Goal: Information Seeking & Learning: Learn about a topic

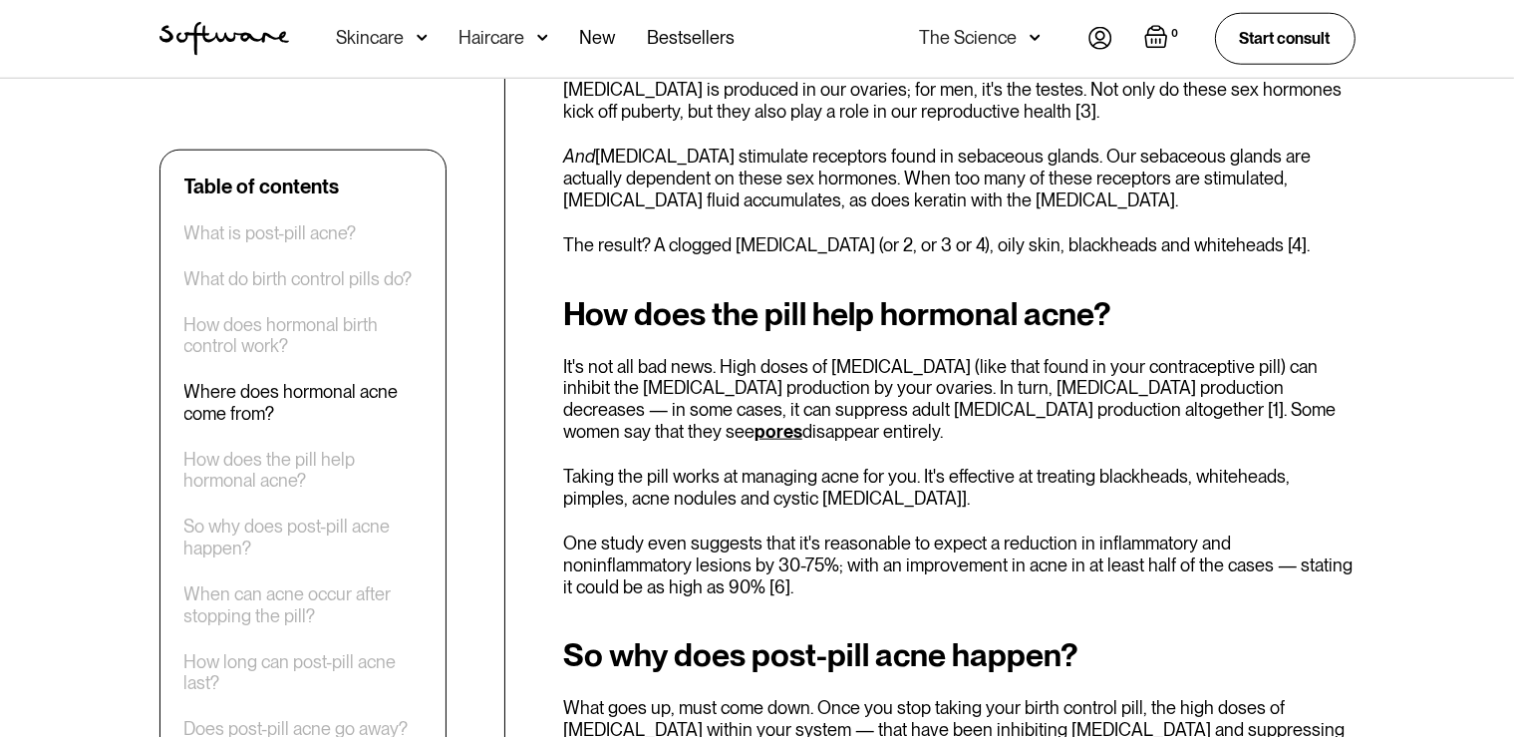
scroll to position [2210, 0]
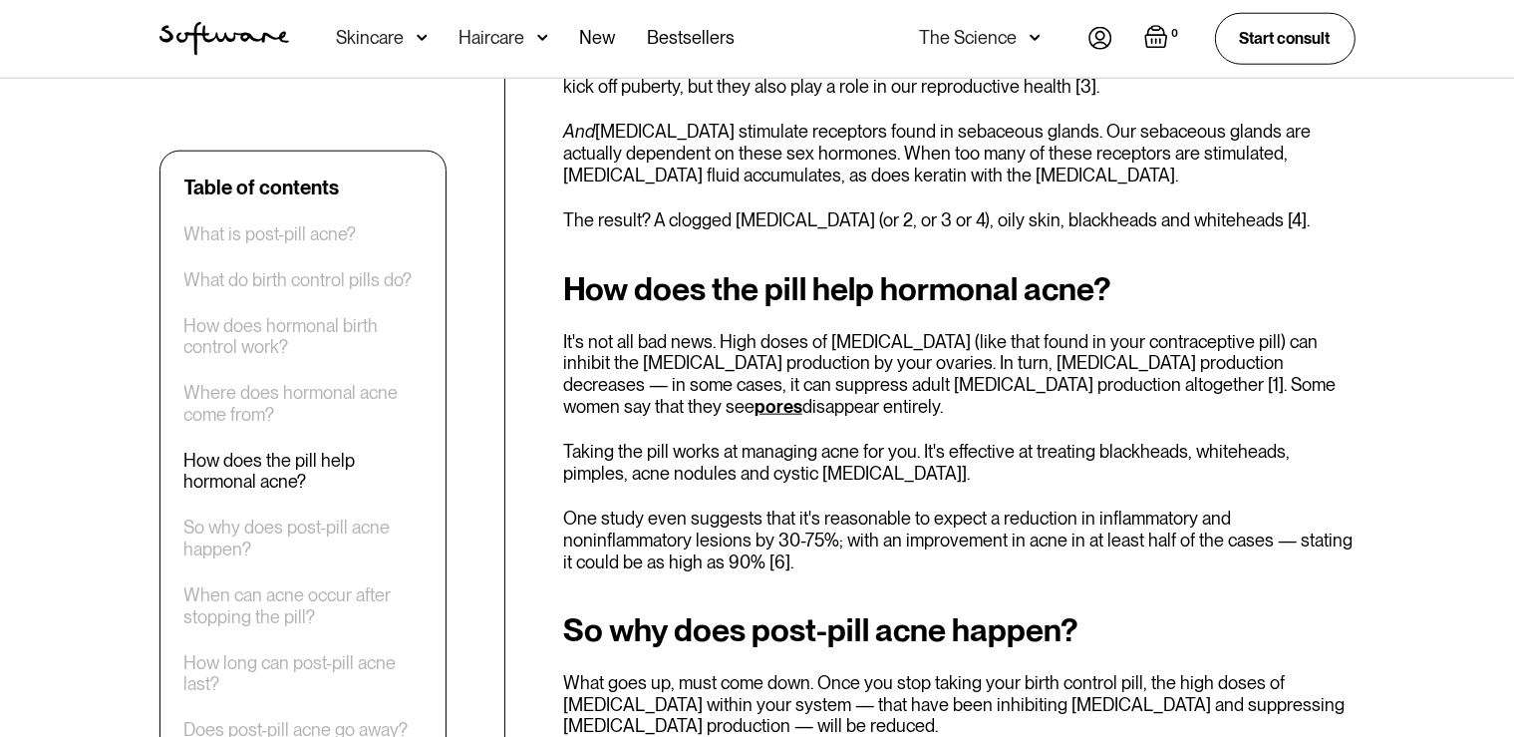
drag, startPoint x: 723, startPoint y: 408, endPoint x: 723, endPoint y: 390, distance: 17.9
click at [723, 390] on div "How does the pill help hormonal acne? It's not all bad news. High doses of [MED…" at bounding box center [959, 421] width 792 height 301
click at [723, 390] on p "It's not all bad news. High doses of [MEDICAL_DATA] (like that found in your co…" at bounding box center [959, 374] width 792 height 86
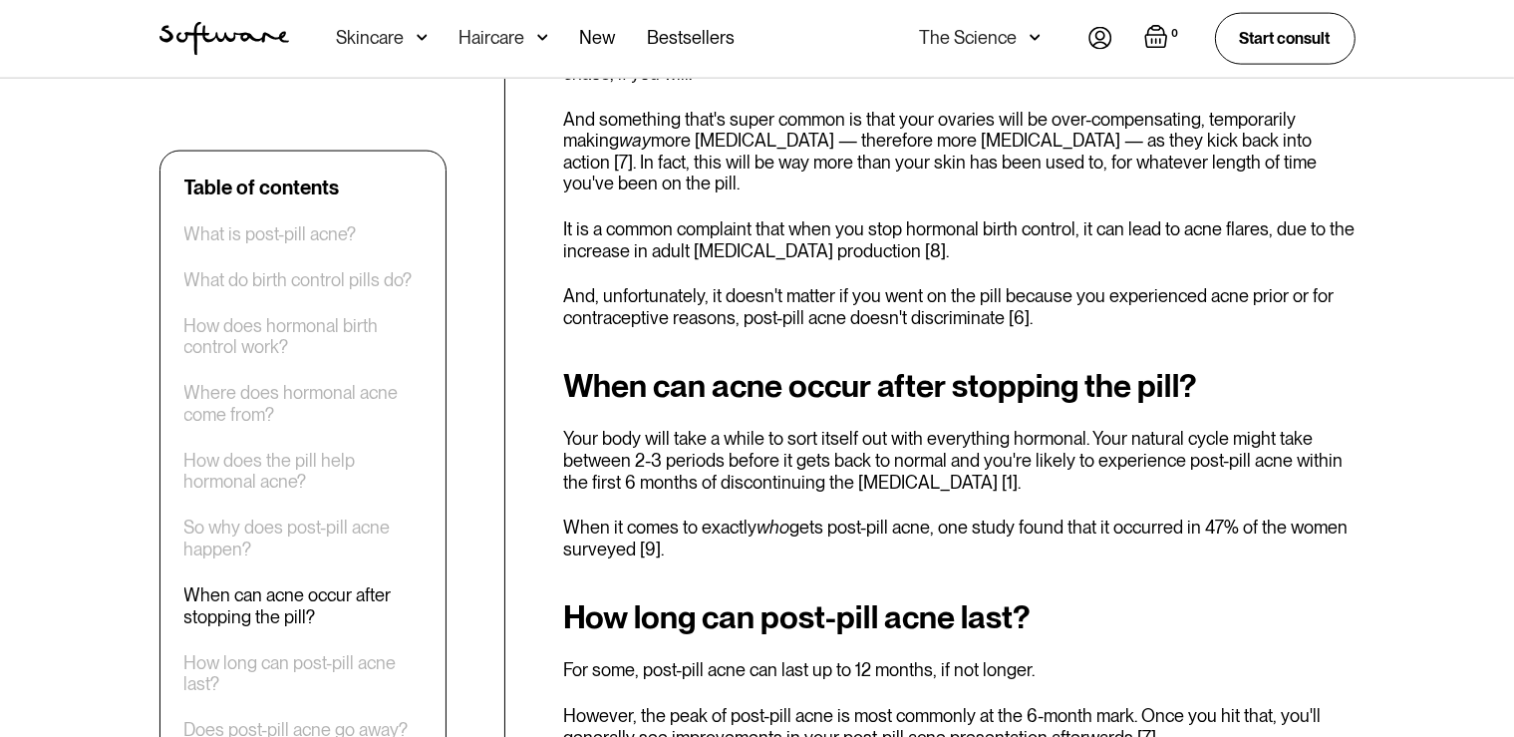
scroll to position [3052, 0]
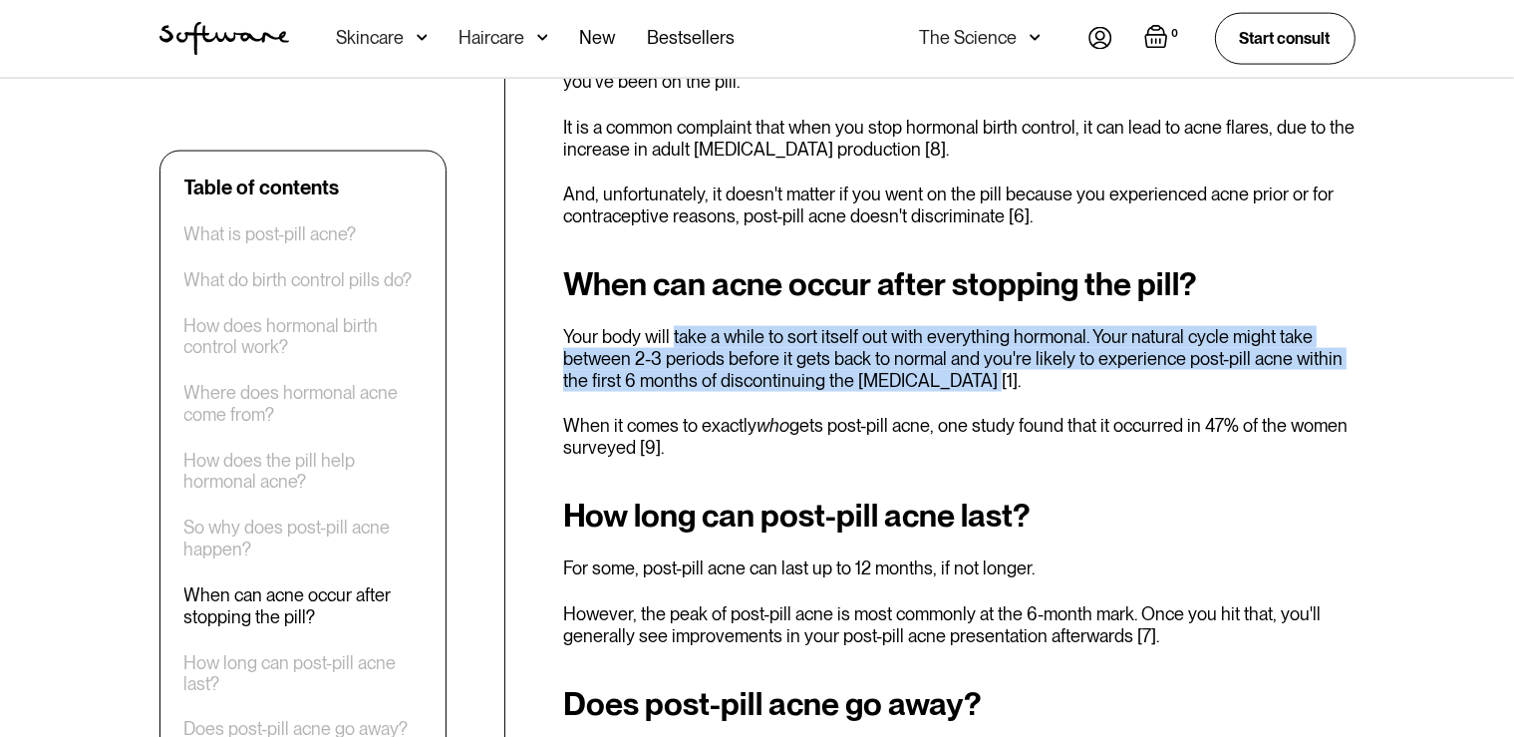
drag, startPoint x: 966, startPoint y: 320, endPoint x: 672, endPoint y: 275, distance: 297.5
click at [672, 326] on p "Your body will take a while to sort itself out with everything hormonal. Your n…" at bounding box center [959, 358] width 792 height 65
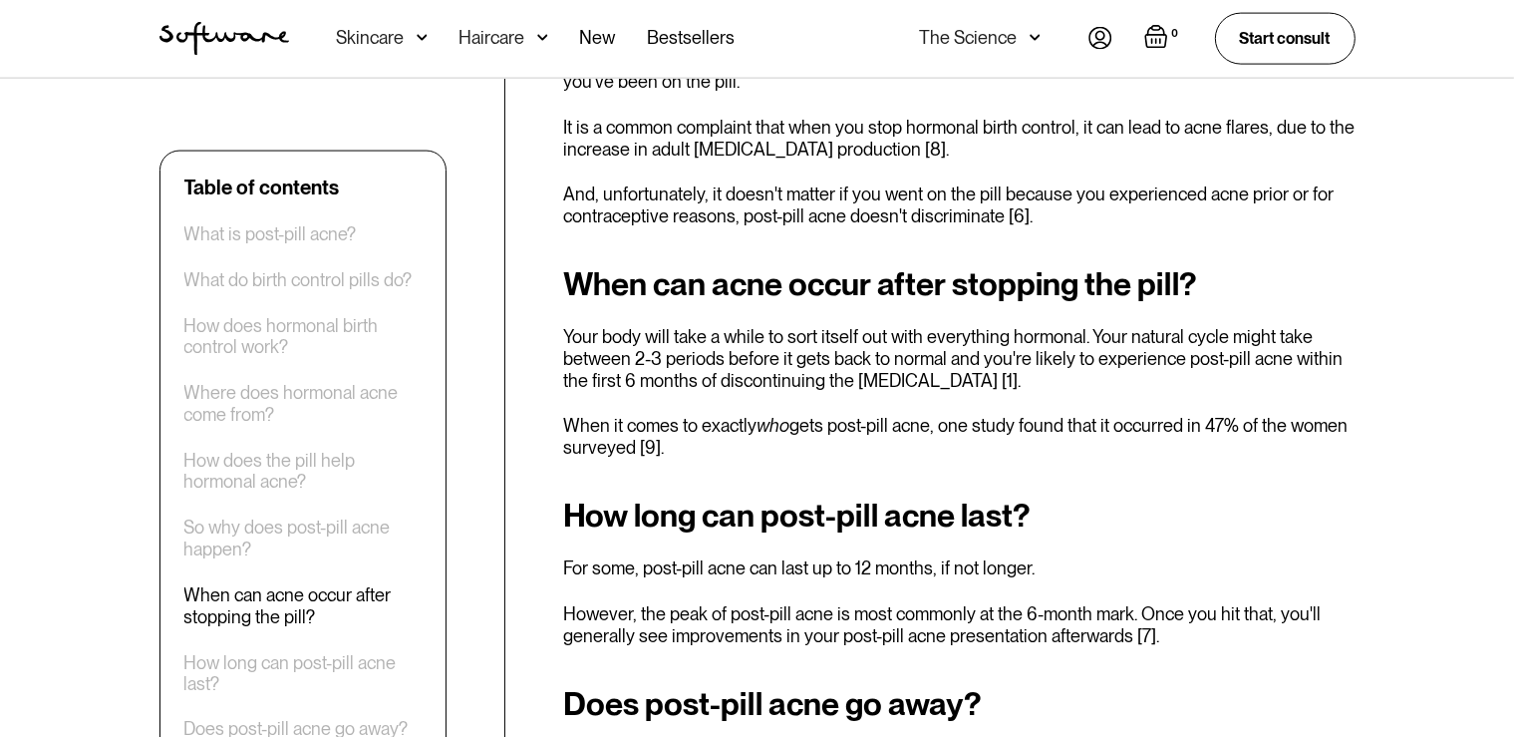
click at [672, 326] on p "Your body will take a while to sort itself out with everything hormonal. Your n…" at bounding box center [959, 358] width 792 height 65
drag, startPoint x: 696, startPoint y: 351, endPoint x: 782, endPoint y: 393, distance: 95.4
click at [782, 415] on p "When it comes to exactly who gets post-pill acne, one study found that it occur…" at bounding box center [959, 436] width 792 height 43
drag, startPoint x: 782, startPoint y: 393, endPoint x: 785, endPoint y: 364, distance: 29.1
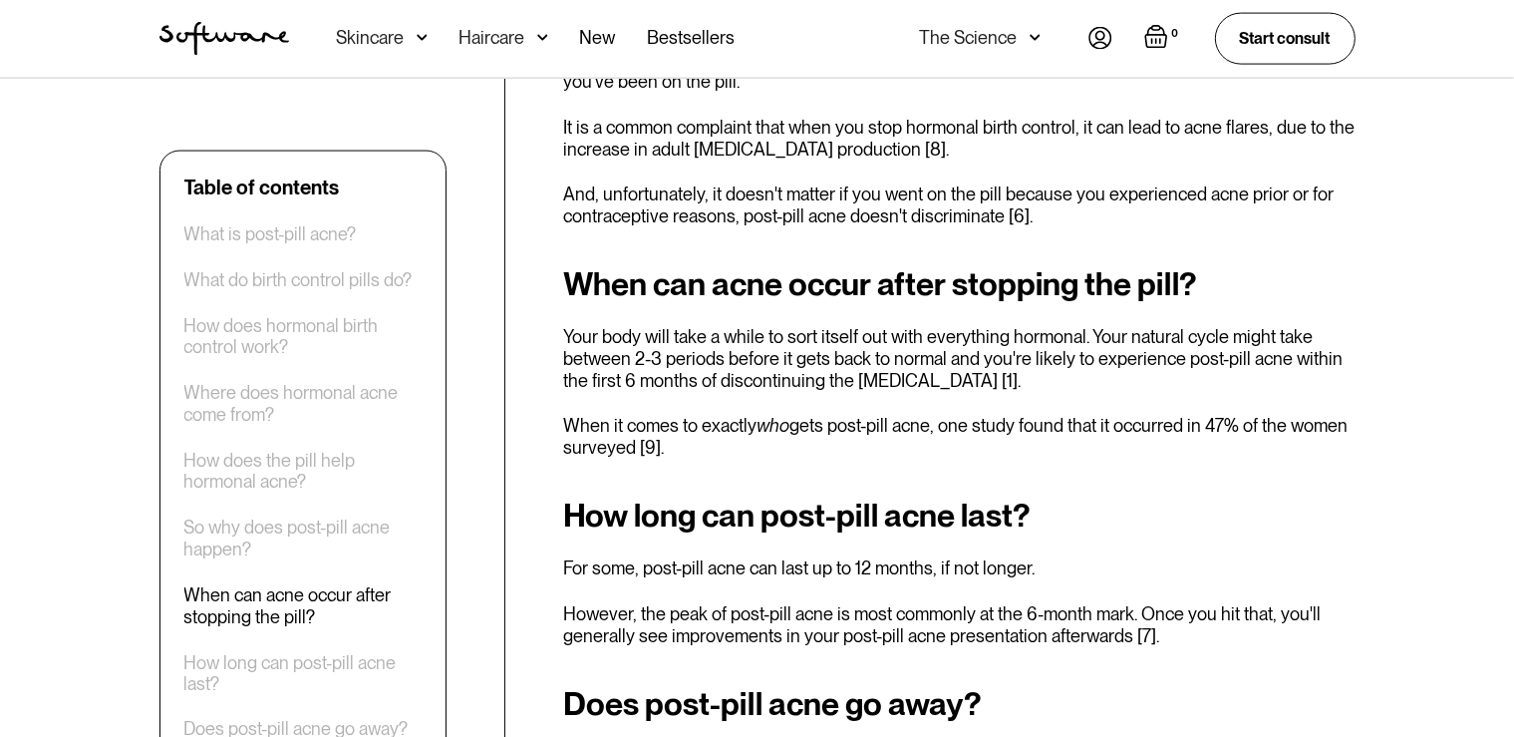
click at [785, 415] on p "When it comes to exactly who gets post-pill acne, one study found that it occur…" at bounding box center [959, 436] width 792 height 43
click at [785, 415] on em "who" at bounding box center [773, 425] width 33 height 21
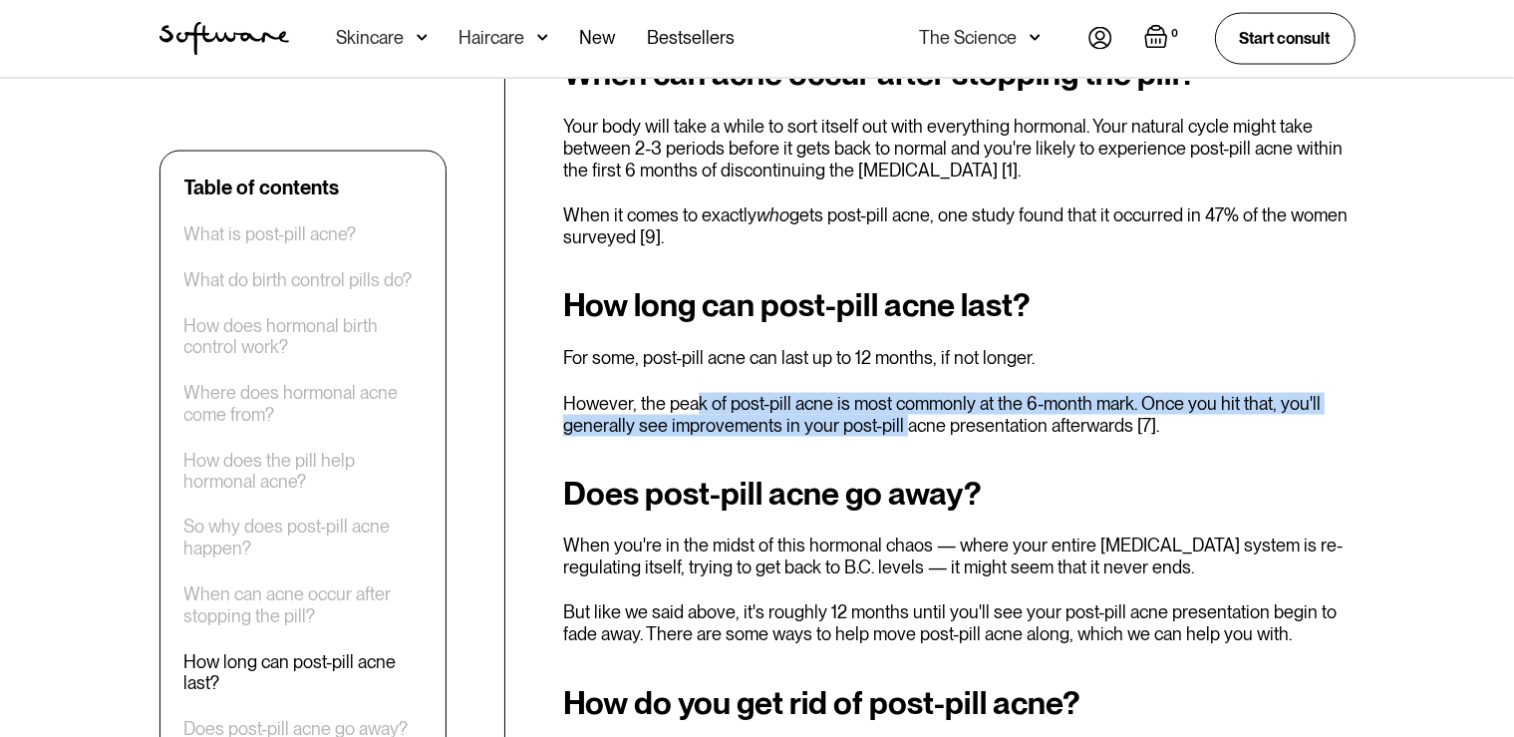
drag, startPoint x: 695, startPoint y: 331, endPoint x: 905, endPoint y: 361, distance: 212.4
click at [905, 393] on p "However, the peak of post-pill acne is most commonly at the 6-month mark. Once …" at bounding box center [959, 414] width 792 height 43
drag, startPoint x: 861, startPoint y: 347, endPoint x: 855, endPoint y: 325, distance: 22.7
click at [855, 325] on div "Remember the time right before you first went on the contraceptive pill ? B.C. …" at bounding box center [959, 280] width 792 height 5509
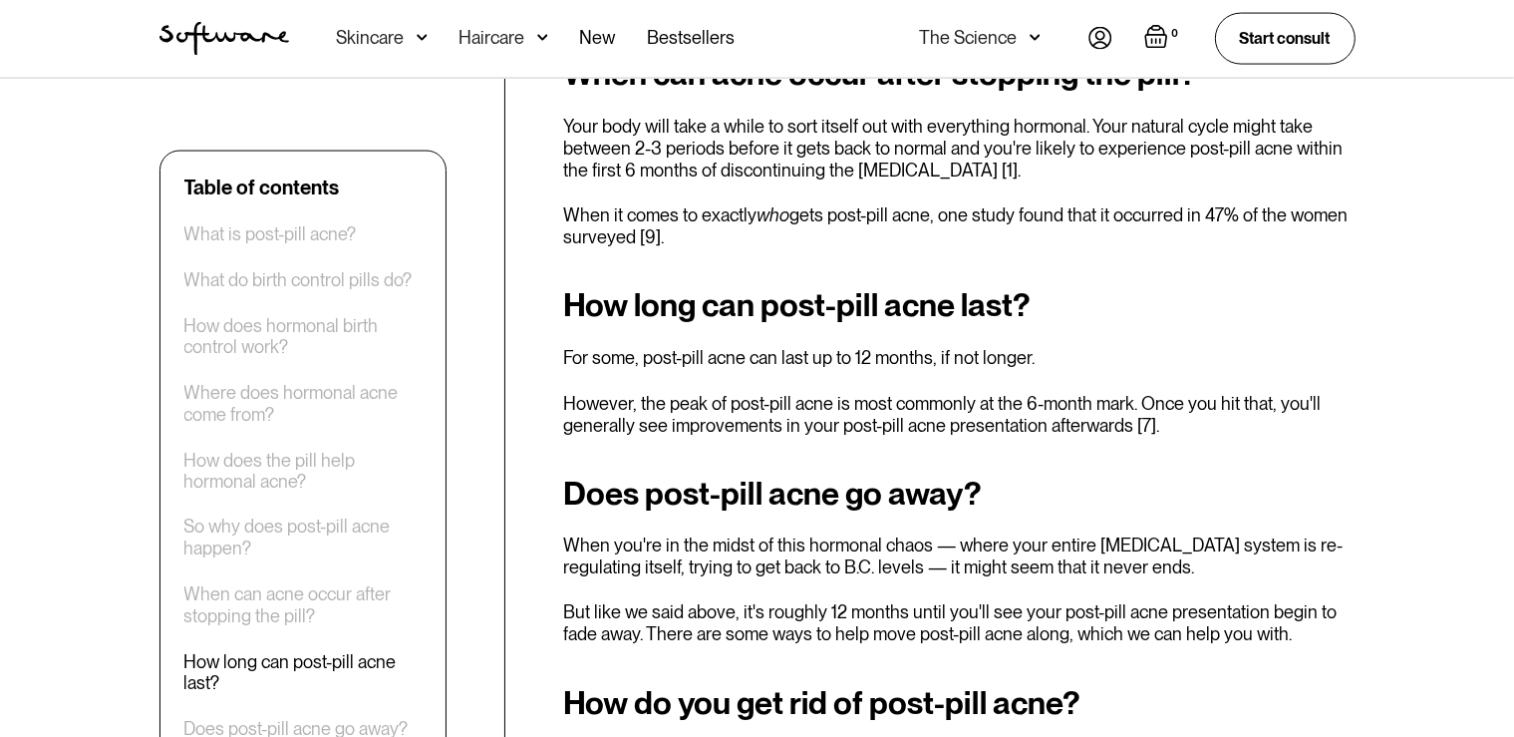
click at [855, 325] on div "How long can post-pill acne last? For some, post-pill acne can last up to 12 mo…" at bounding box center [959, 361] width 792 height 149
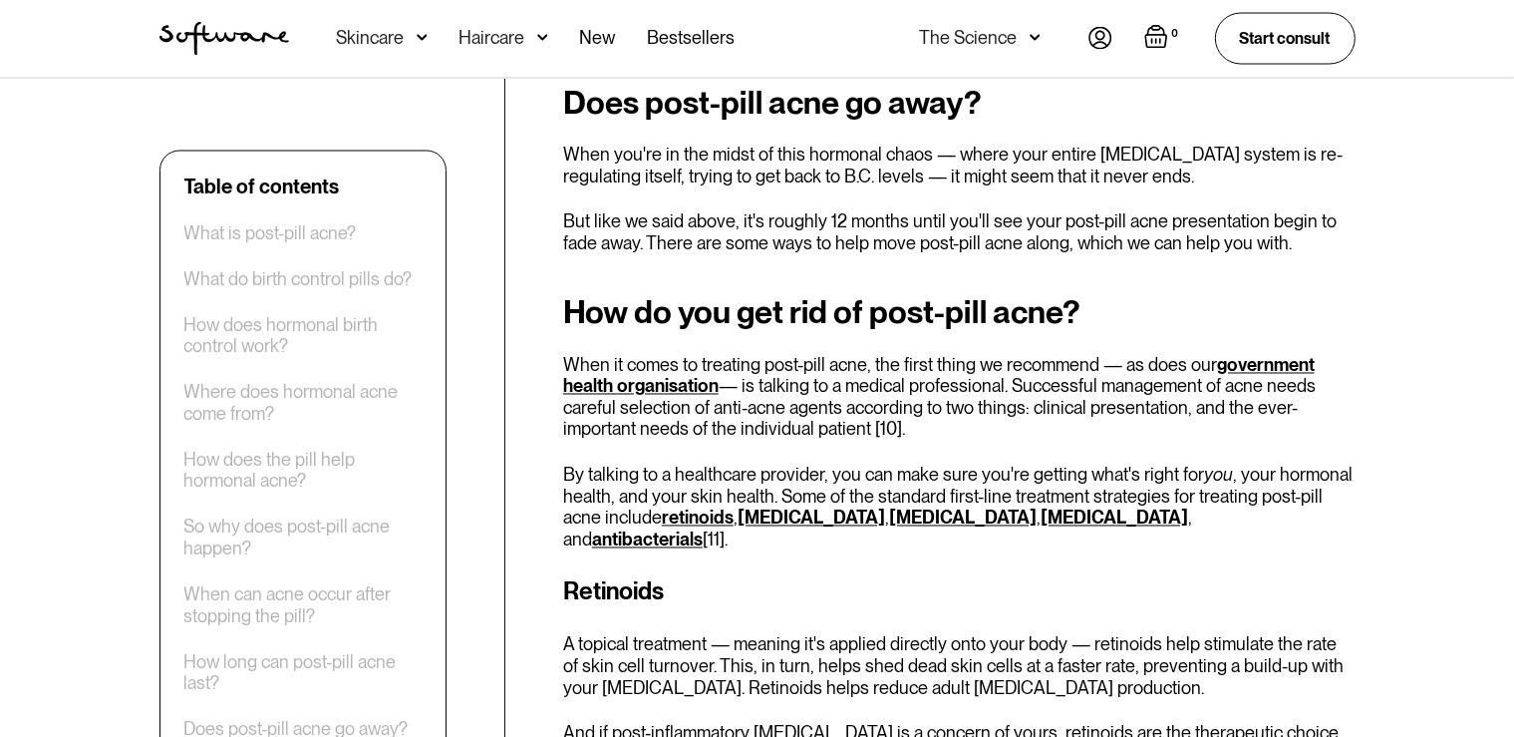
scroll to position [3684, 0]
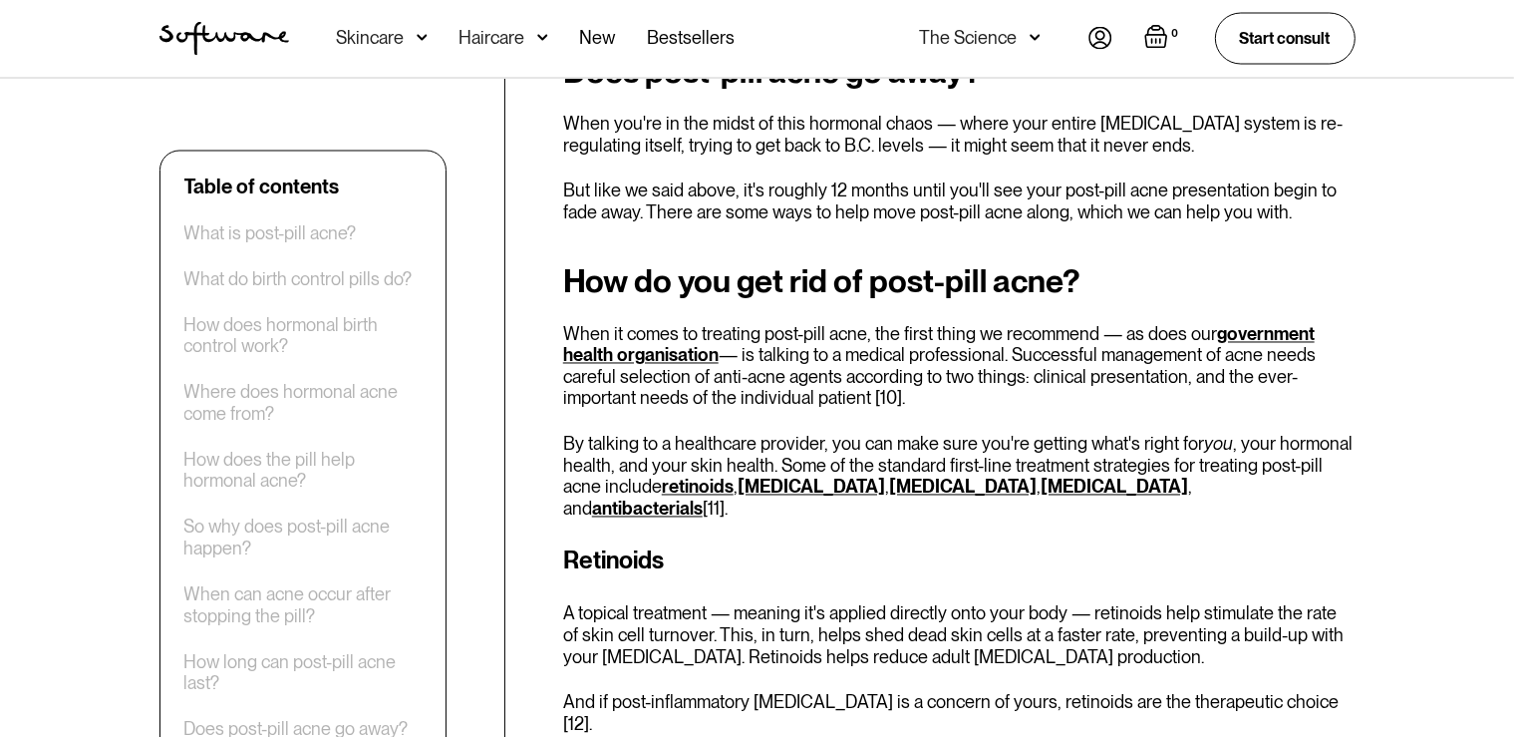
drag, startPoint x: 1057, startPoint y: 351, endPoint x: 1043, endPoint y: 342, distance: 16.6
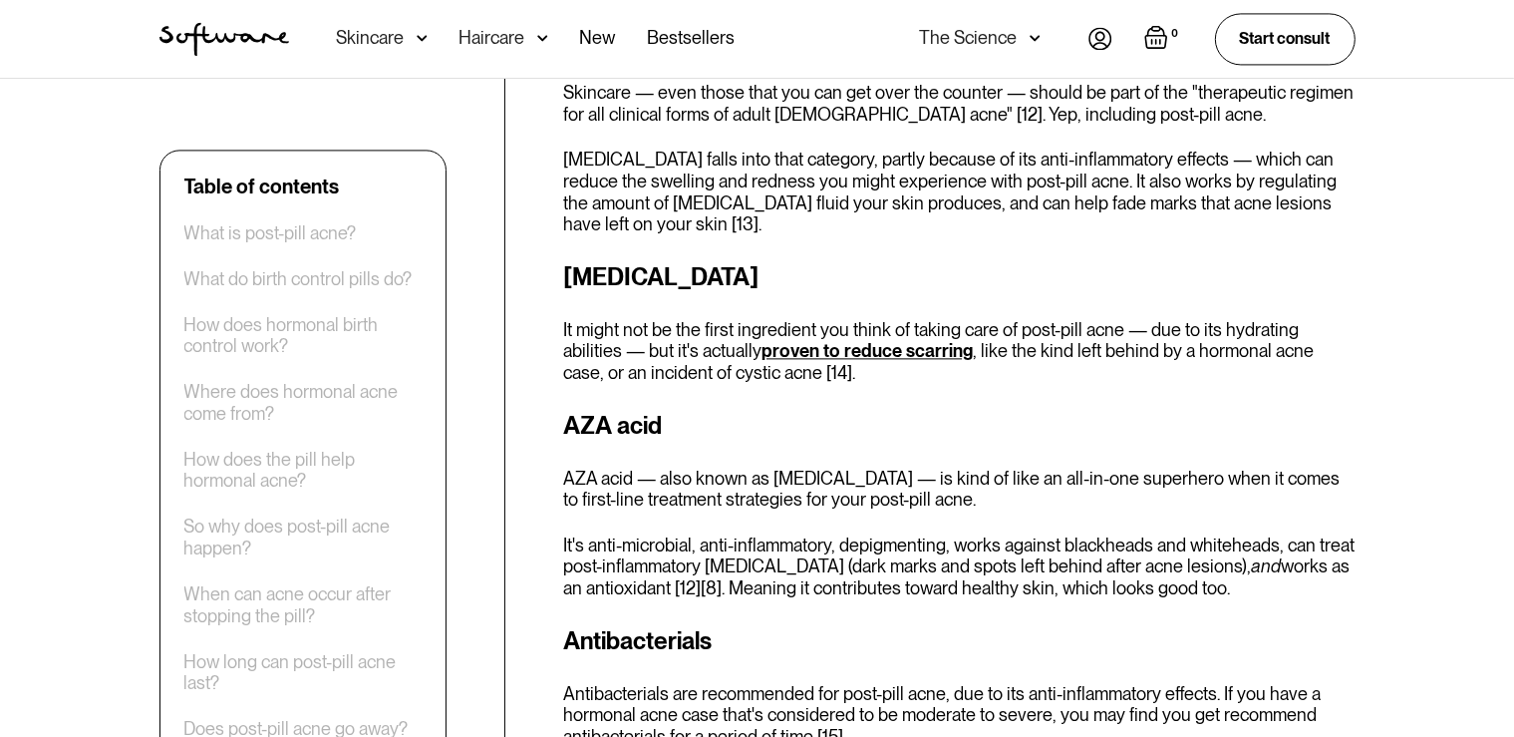
scroll to position [4526, 0]
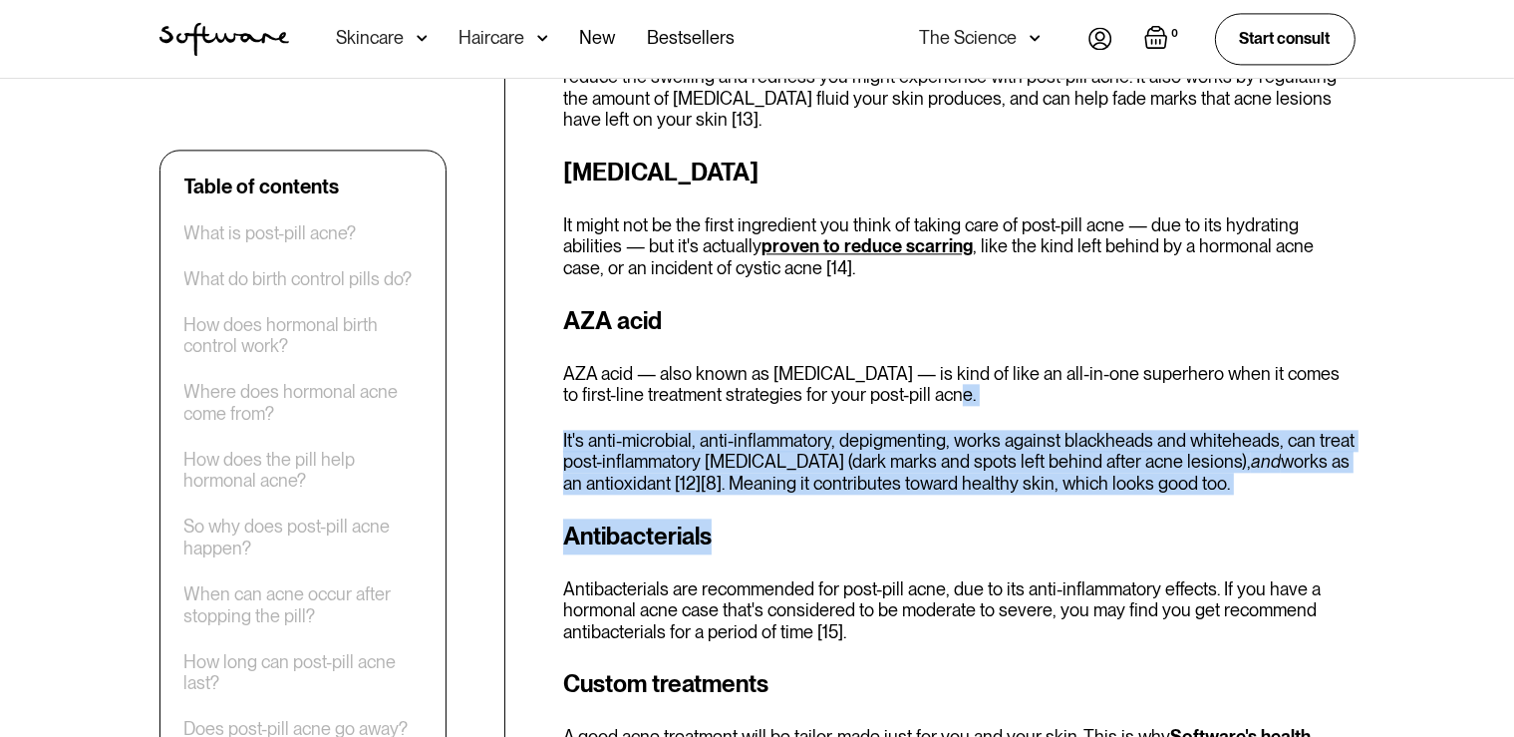
drag, startPoint x: 1099, startPoint y: 313, endPoint x: 991, endPoint y: 424, distance: 154.4
click at [991, 424] on div "How do you get rid of post-pill acne? When it comes to treating post-pill acne,…" at bounding box center [959, 303] width 792 height 1760
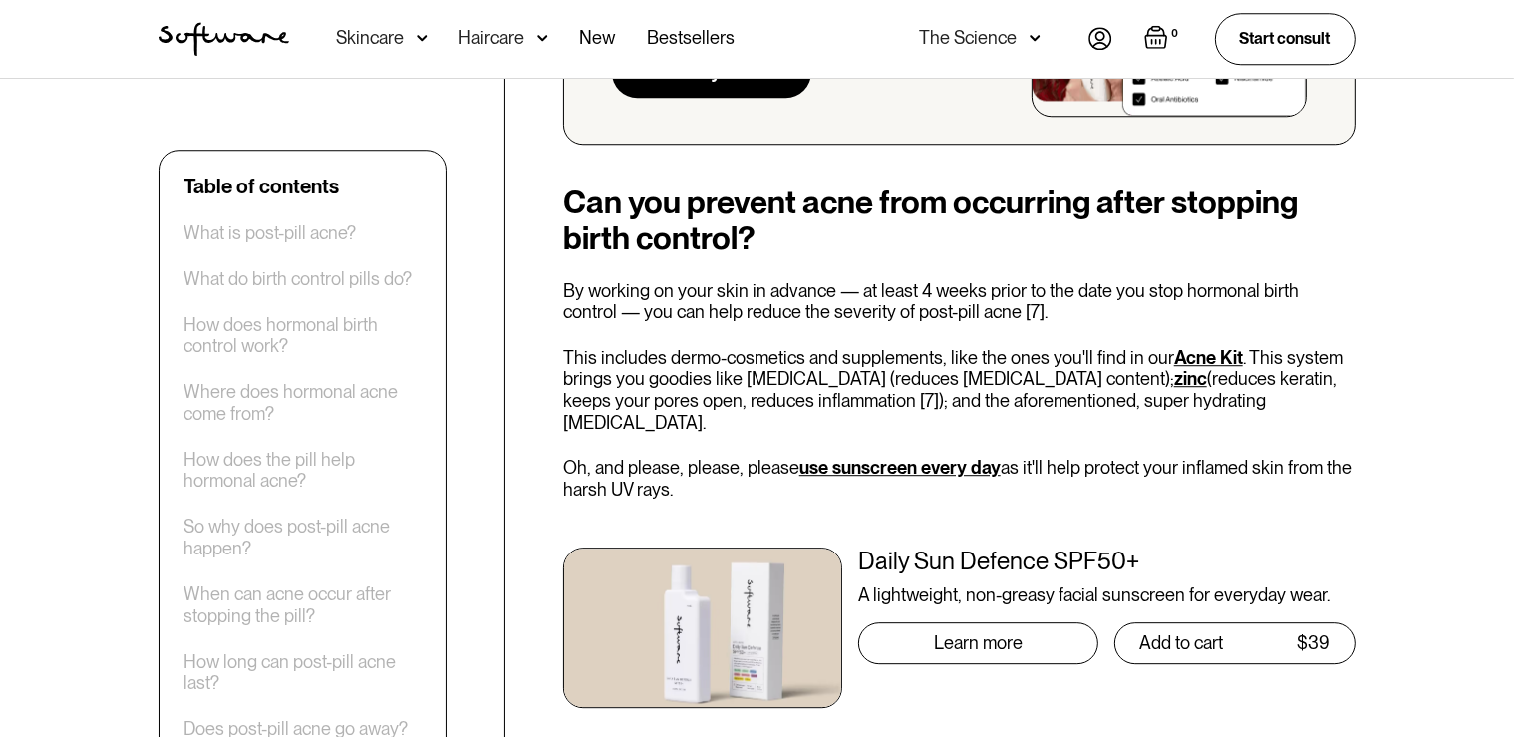
scroll to position [5368, 0]
